Goal: Check status: Check status

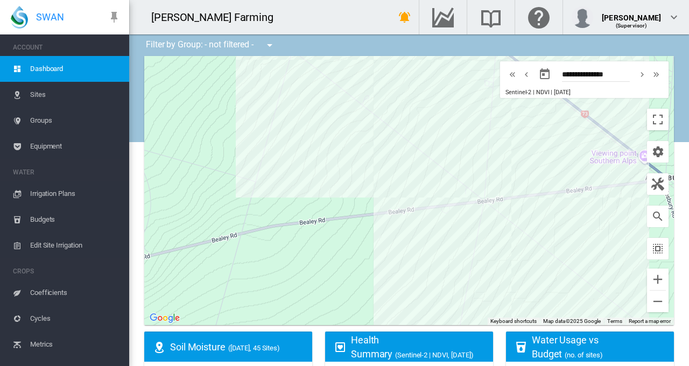
click at [636, 72] on md-icon "icon-chevron-right" at bounding box center [642, 74] width 12 height 13
type input "**********"
click at [57, 195] on span "Irrigation Plans" at bounding box center [75, 194] width 90 height 26
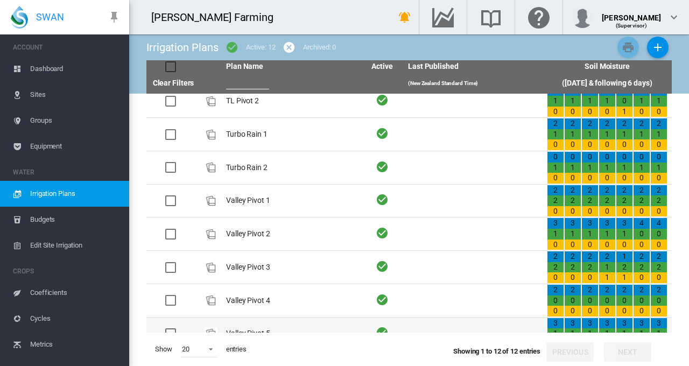
scroll to position [149, 0]
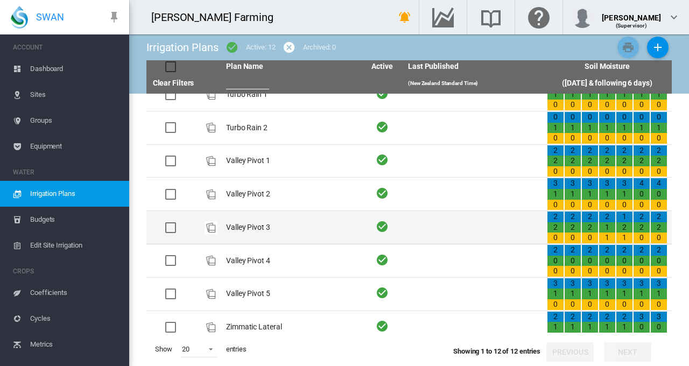
click at [249, 218] on td "Valley Pivot 3" at bounding box center [291, 227] width 139 height 33
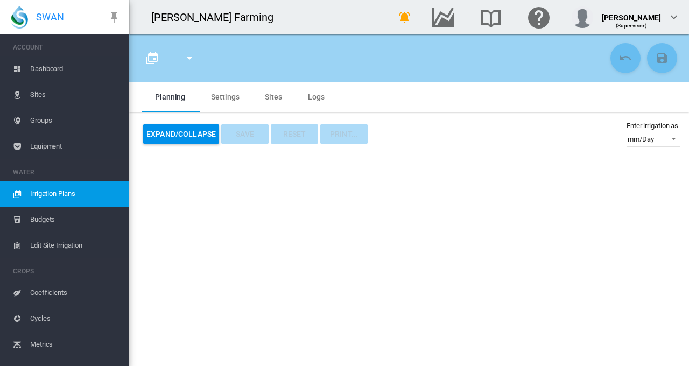
click at [224, 97] on md-tab-item "Settings" at bounding box center [225, 97] width 54 height 30
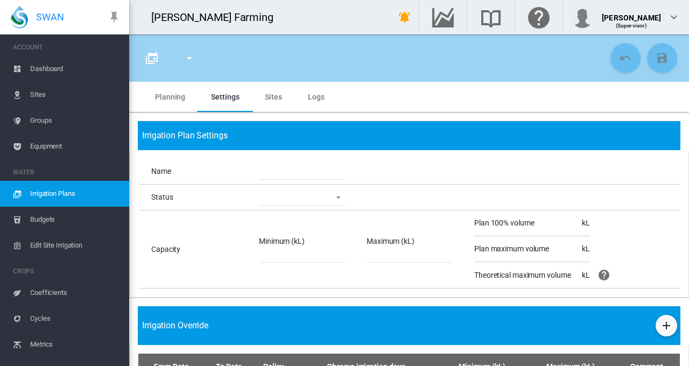
click at [272, 102] on md-tab-item "Sites" at bounding box center [273, 97] width 43 height 30
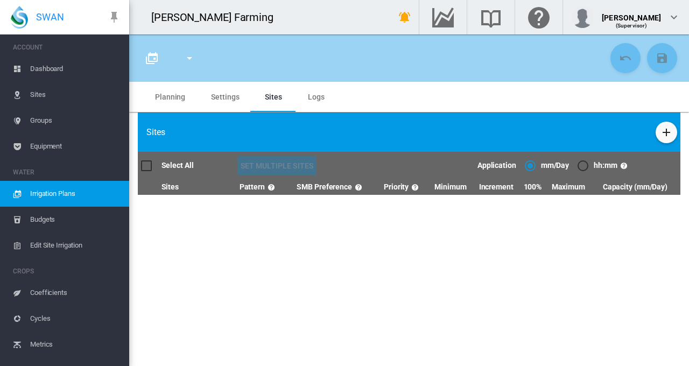
click at [312, 100] on span "Logs" at bounding box center [316, 97] width 17 height 9
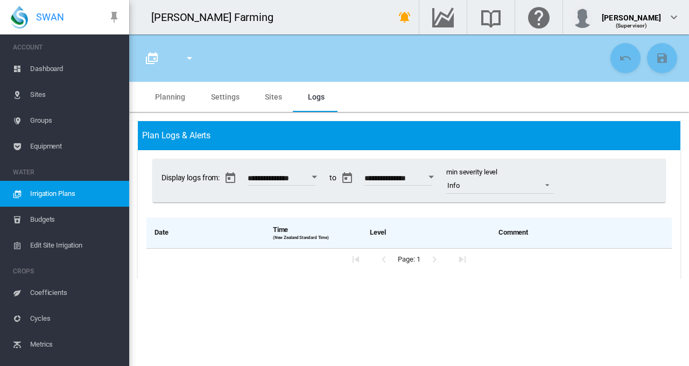
click at [175, 93] on md-tab-item "Planning" at bounding box center [170, 97] width 56 height 30
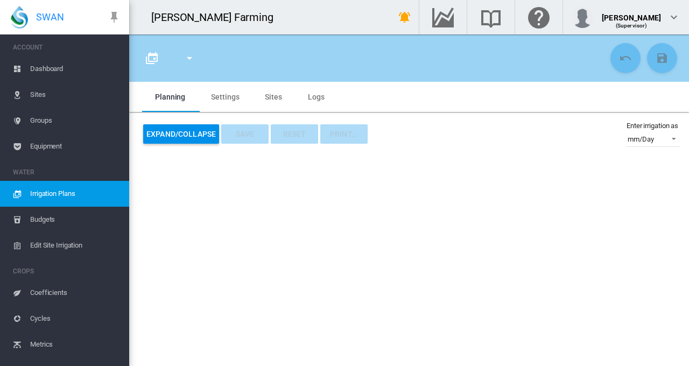
click at [187, 59] on md-icon "icon-menu-down" at bounding box center [189, 58] width 13 height 13
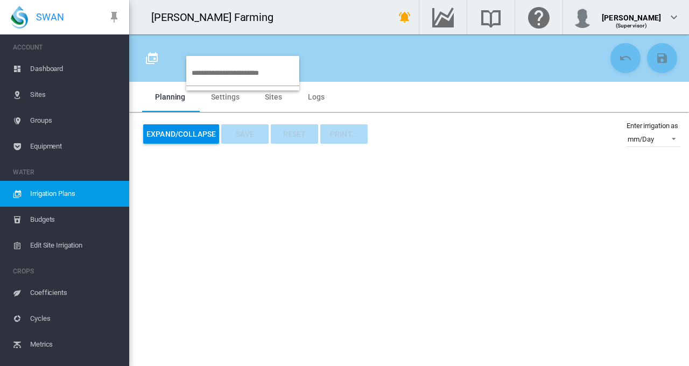
click at [210, 19] on md-backdrop at bounding box center [344, 183] width 689 height 366
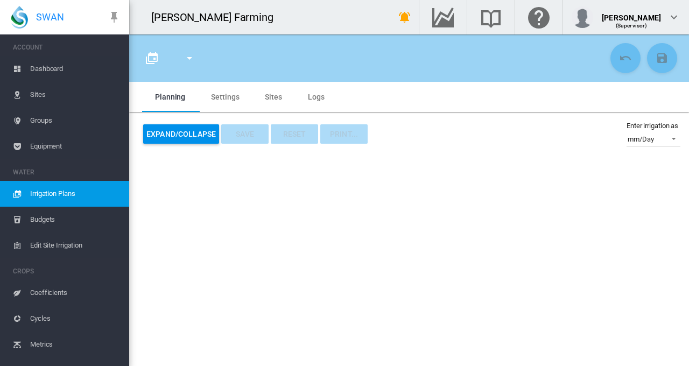
click at [63, 66] on span "Dashboard" at bounding box center [75, 69] width 90 height 26
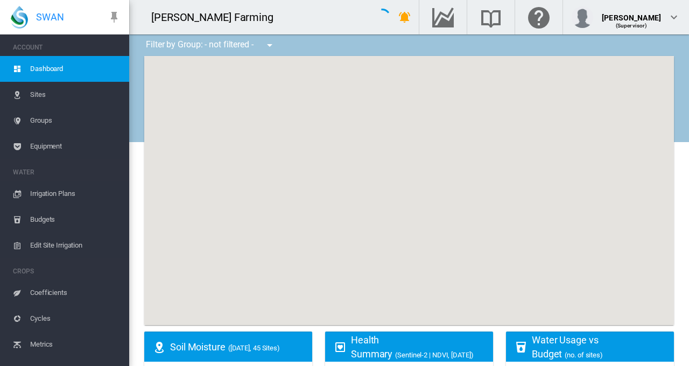
type input "**********"
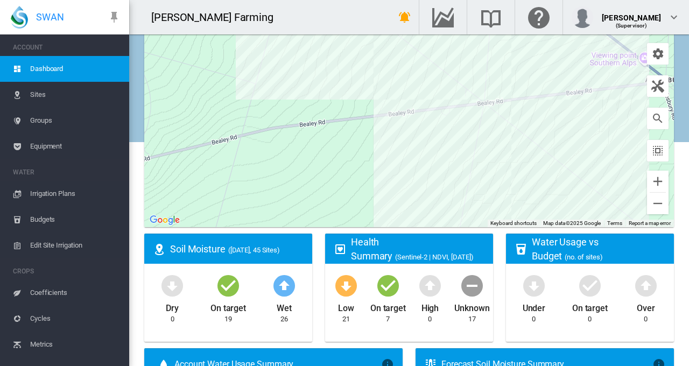
scroll to position [101, 0]
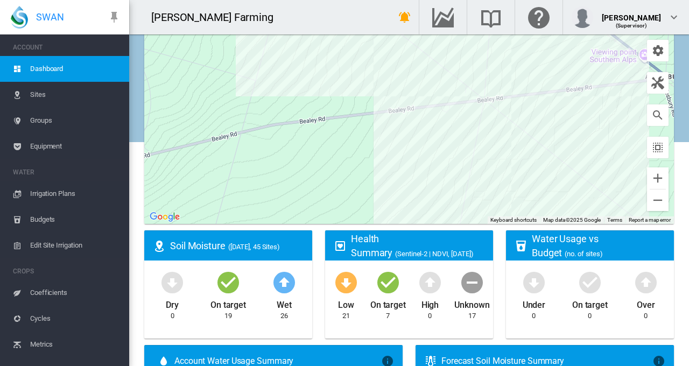
click at [340, 307] on div "Low" at bounding box center [346, 303] width 16 height 16
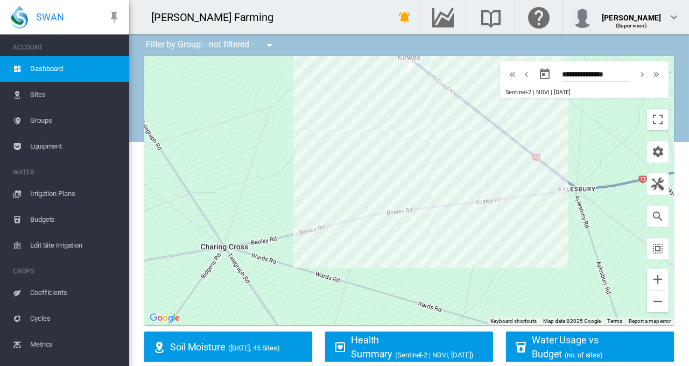
scroll to position [69, 0]
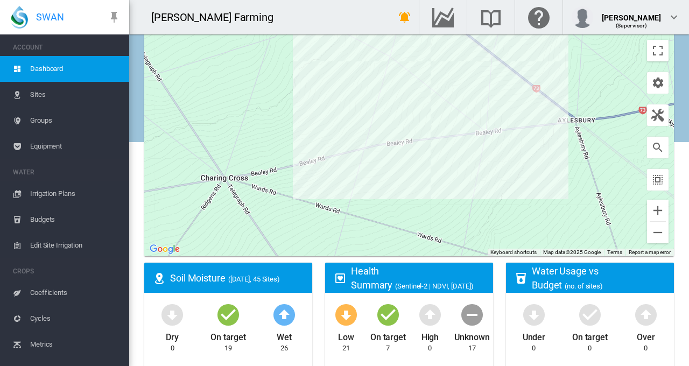
click at [398, 284] on span "(Sentinel-2 | NDVI, [DATE])" at bounding box center [434, 286] width 78 height 8
click at [334, 278] on md-icon "icon-heart-box-outline" at bounding box center [340, 278] width 13 height 13
click at [341, 318] on md-icon "icon-arrow-down-bold-circle" at bounding box center [346, 314] width 26 height 26
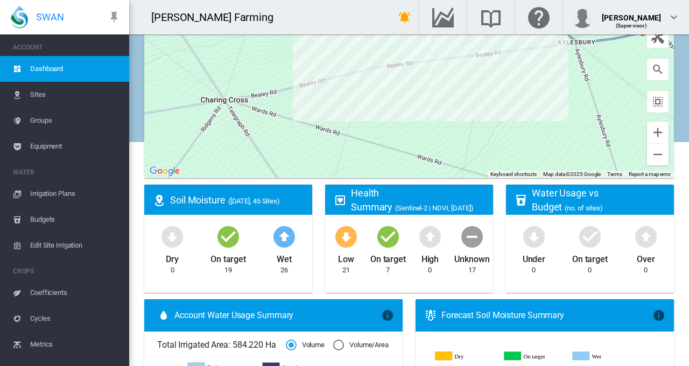
click at [226, 234] on md-icon "icon-checkbox-marked-circle" at bounding box center [228, 236] width 26 height 26
click at [171, 230] on md-icon "icon-arrow-down-bold-circle" at bounding box center [172, 236] width 26 height 26
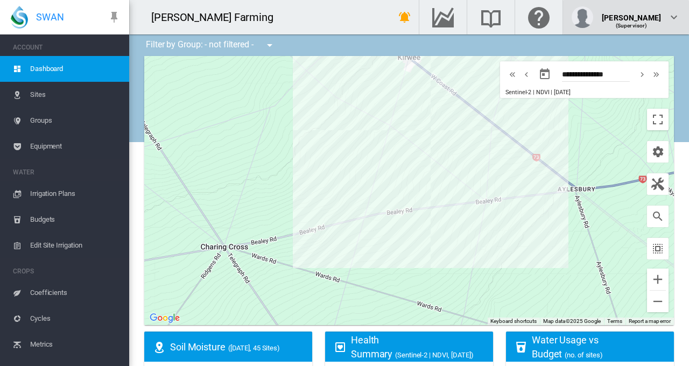
scroll to position [0, 0]
click at [664, 14] on div "[PERSON_NAME] (Supervisor)" at bounding box center [626, 17] width 109 height 22
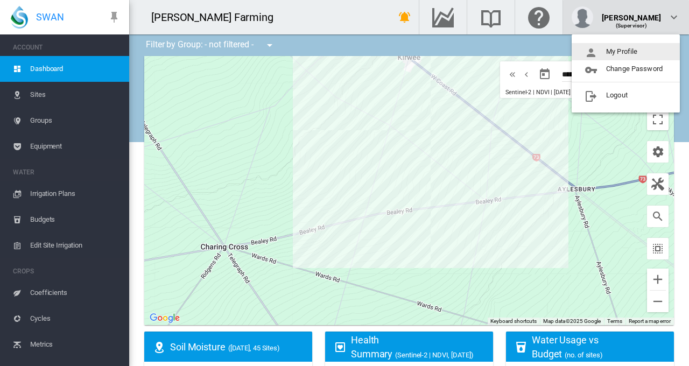
click at [664, 14] on md-backdrop at bounding box center [344, 183] width 689 height 366
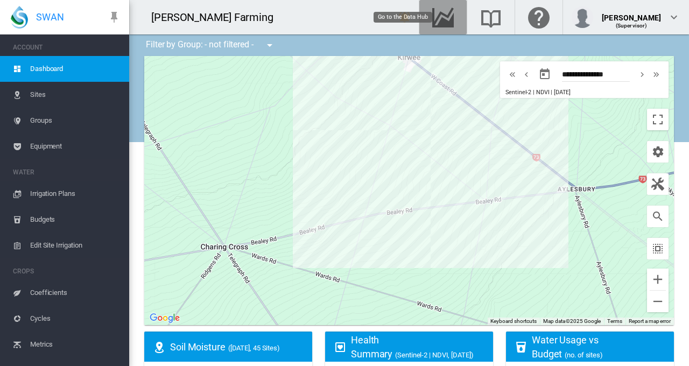
click at [454, 20] on md-icon "Go to the Data Hub" at bounding box center [443, 17] width 26 height 13
